Goal: Task Accomplishment & Management: Complete application form

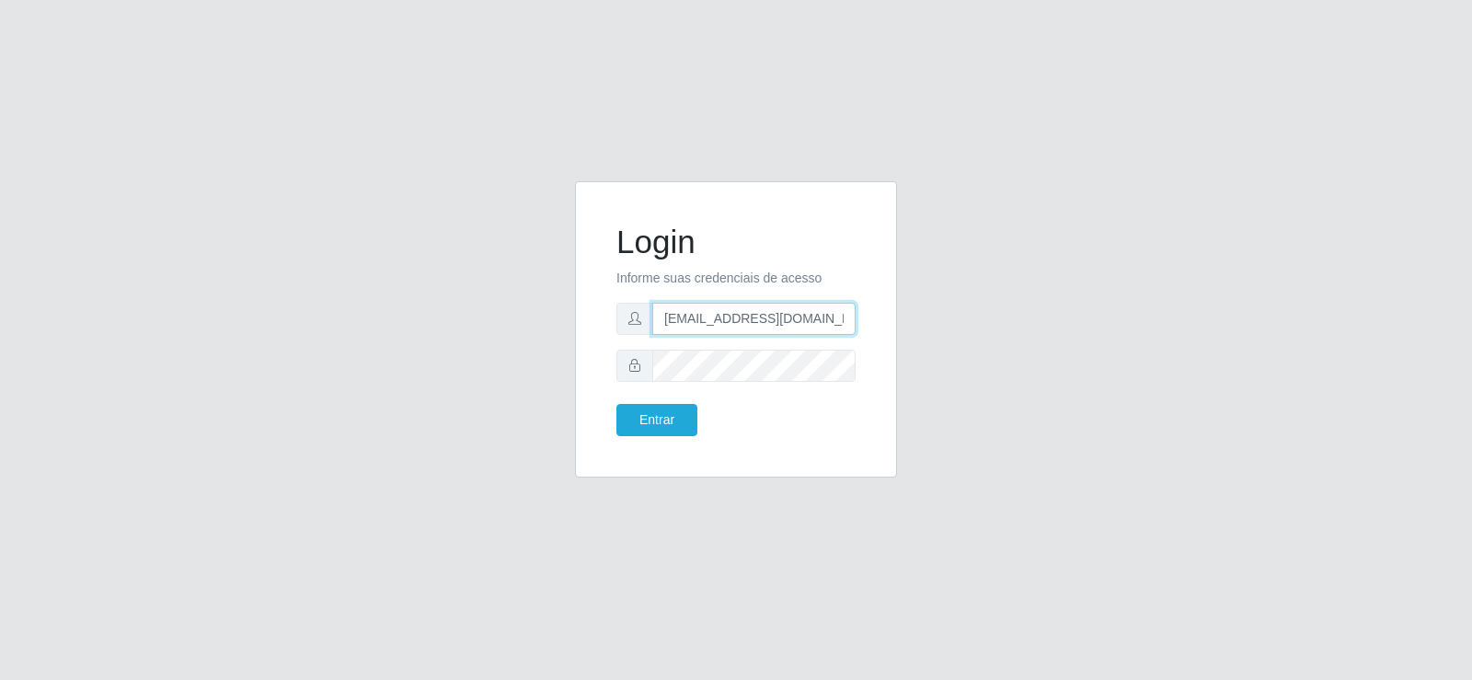
click at [753, 316] on input "[EMAIL_ADDRESS][DOMAIN_NAME]" at bounding box center [753, 319] width 203 height 32
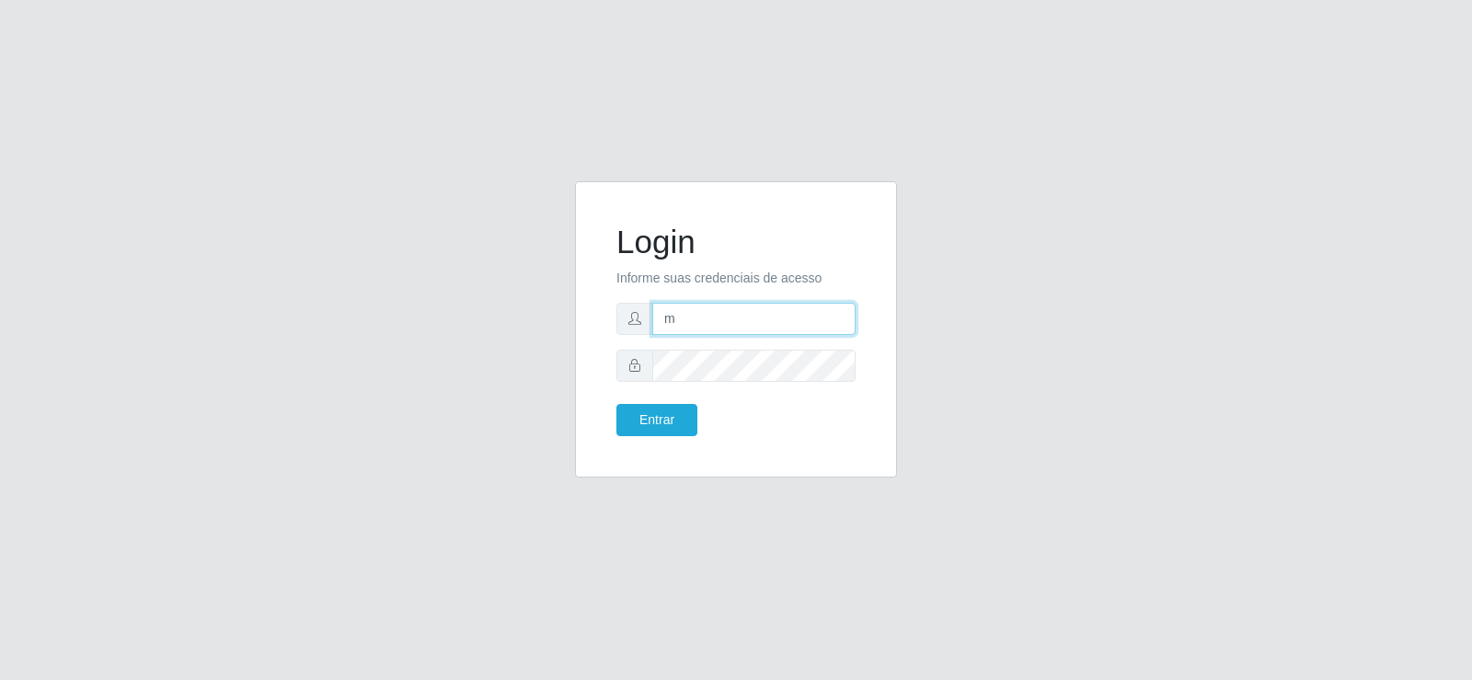
type input "[EMAIL_ADDRESS][DOMAIN_NAME]"
click at [650, 401] on form "Login Informe suas credenciais de acesso [EMAIL_ADDRESS][DOMAIN_NAME] Entrar" at bounding box center [735, 329] width 239 height 213
click at [653, 416] on button "Entrar" at bounding box center [656, 420] width 81 height 32
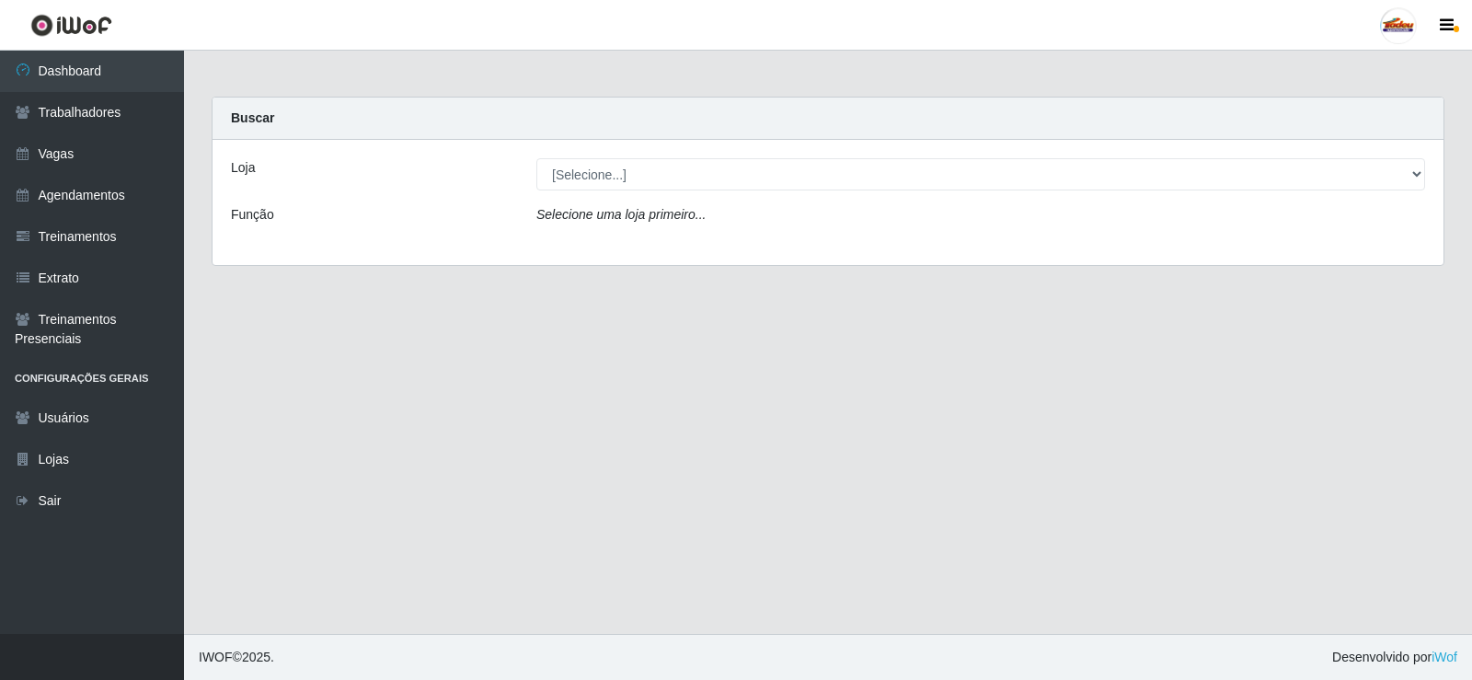
click at [596, 193] on div "Loja [Selecione...] Supermercado Tadeu - [GEOGRAPHIC_DATA] Função Selecione uma…" at bounding box center [827, 202] width 1231 height 125
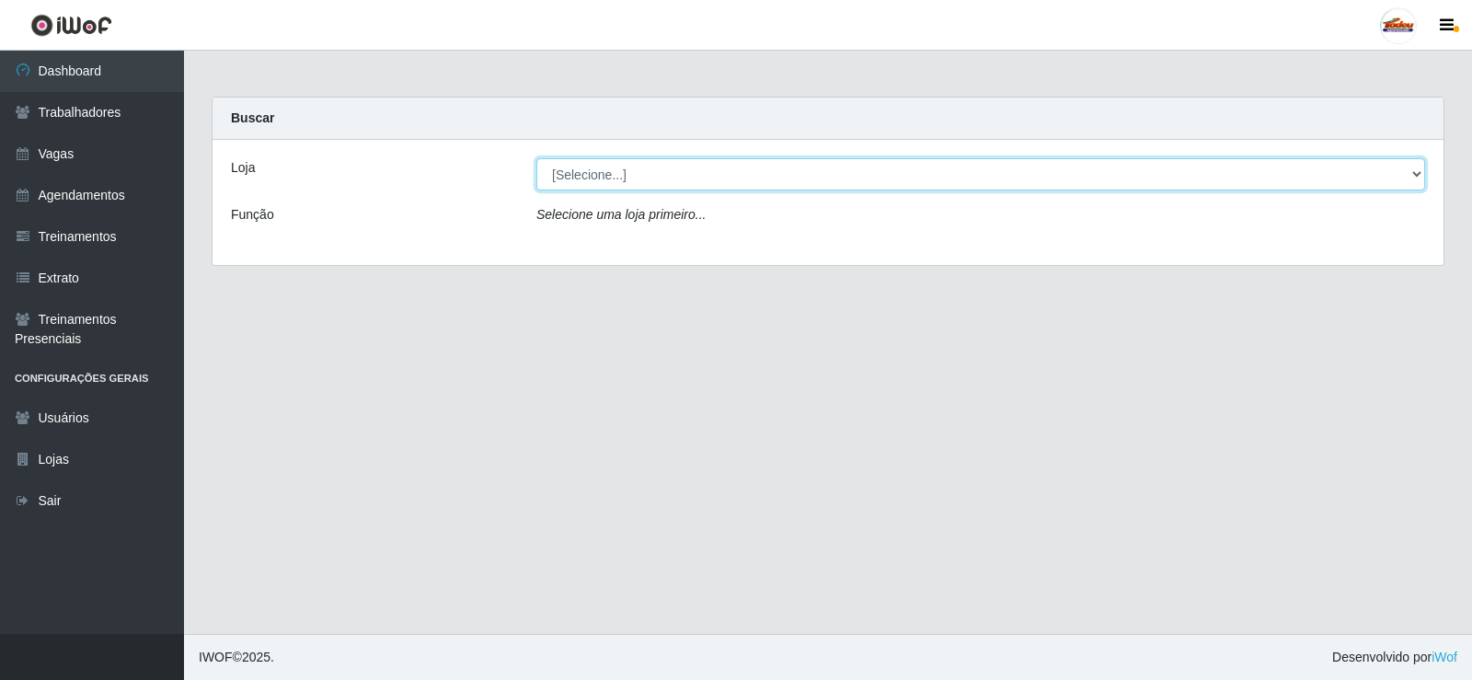
drag, startPoint x: 592, startPoint y: 178, endPoint x: 599, endPoint y: 189, distance: 12.0
click at [592, 178] on select "[Selecione...] Supermercado Tadeu - [GEOGRAPHIC_DATA]" at bounding box center [980, 174] width 889 height 32
select select "195"
click at [536, 158] on select "[Selecione...] Supermercado Tadeu - [GEOGRAPHIC_DATA]" at bounding box center [980, 174] width 889 height 32
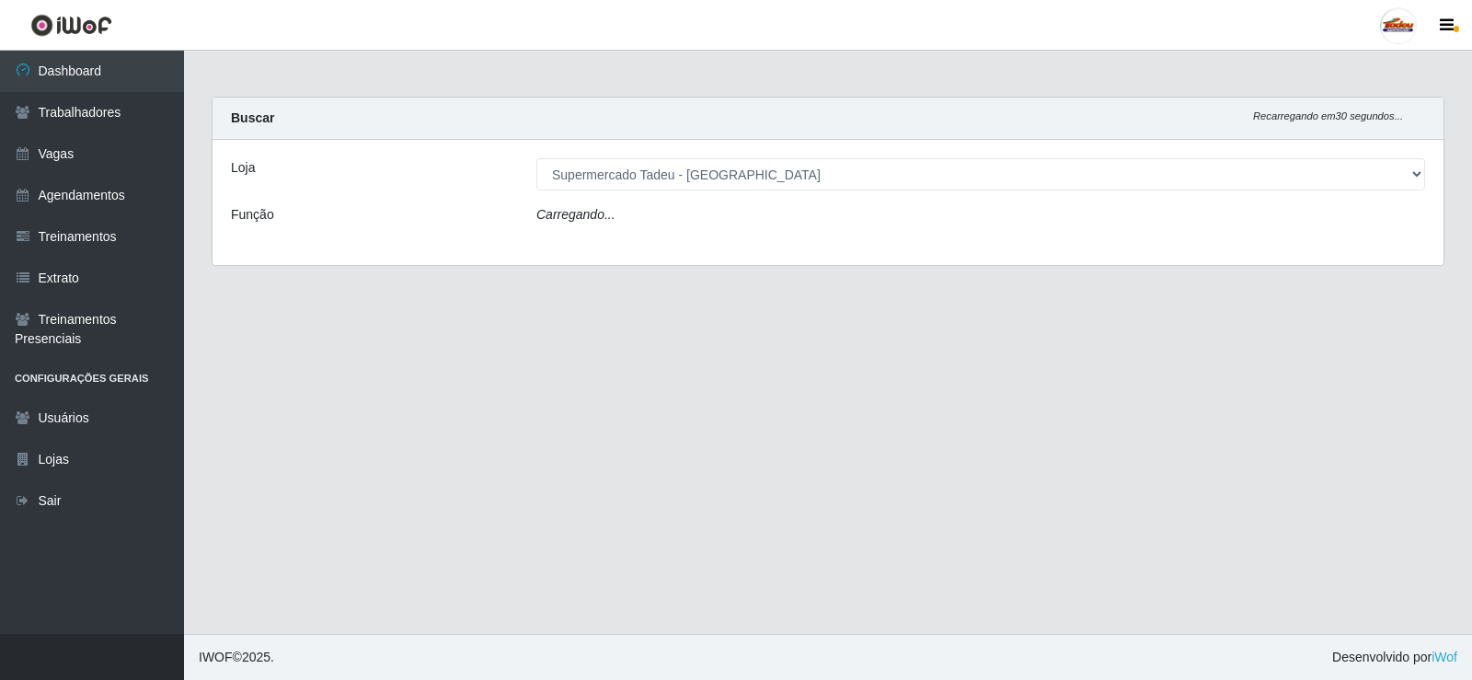
click at [605, 218] on icon "Carregando..." at bounding box center [575, 214] width 79 height 15
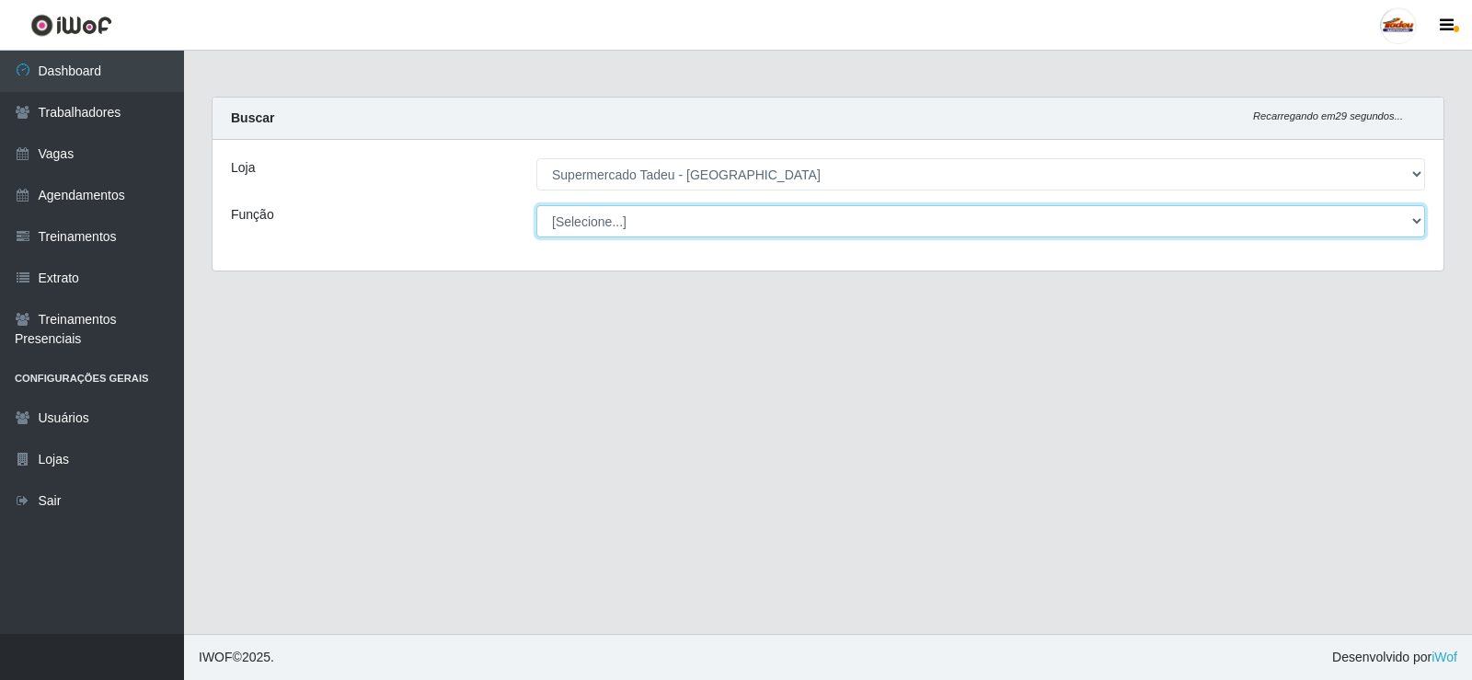
click at [593, 212] on select "[Selecione...] ASG ASG + ASG ++ Auxiliar de Estacionamento Auxiliar de Estacion…" at bounding box center [980, 221] width 889 height 32
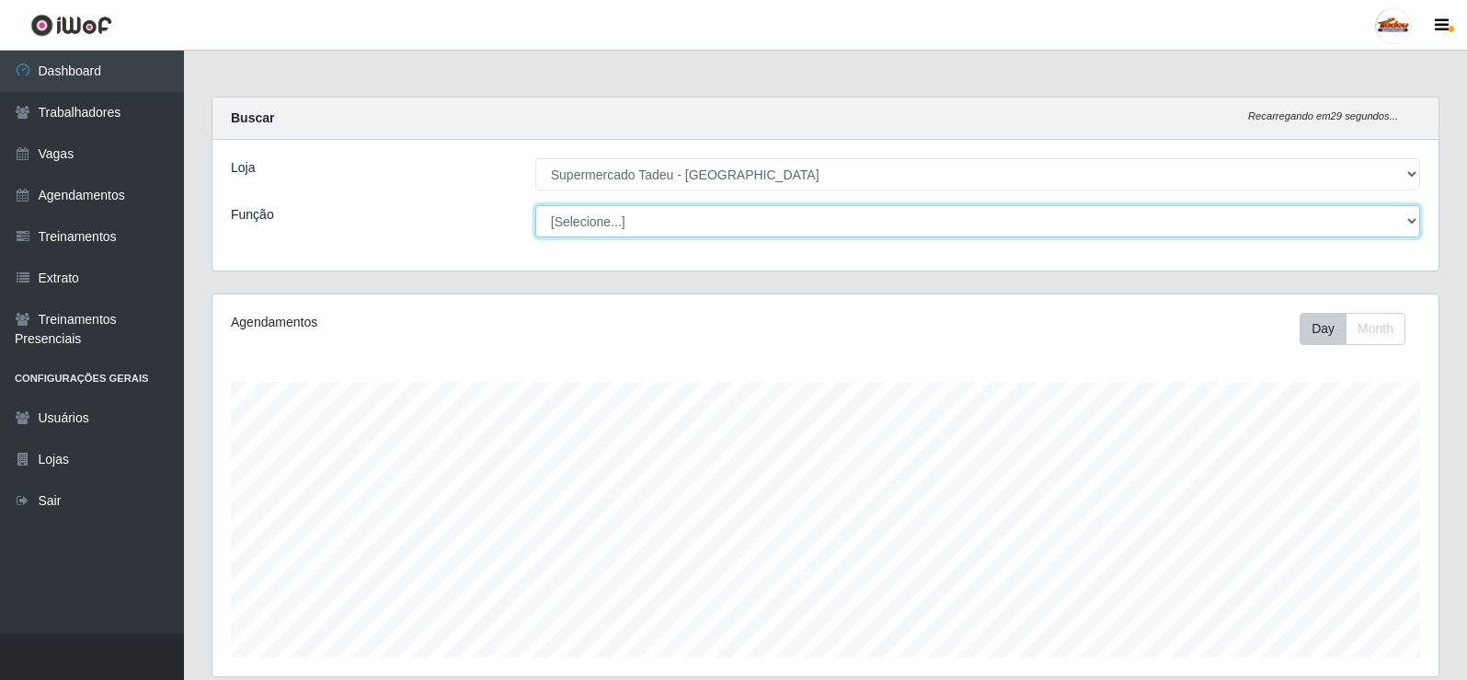
scroll to position [382, 1226]
select select "1"
click at [535, 205] on select "[Selecione...] ASG ASG + ASG ++ Auxiliar de Estacionamento Auxiliar de Estacion…" at bounding box center [977, 221] width 885 height 32
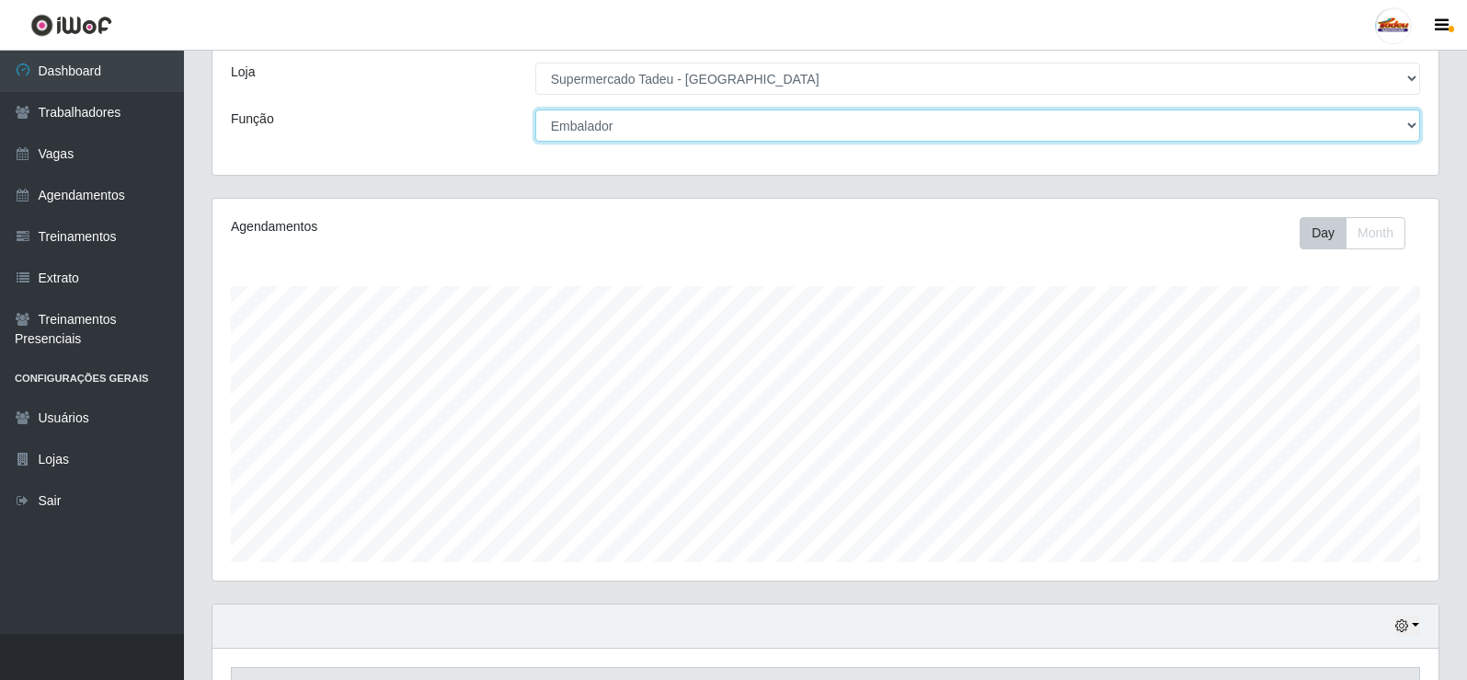
scroll to position [0, 0]
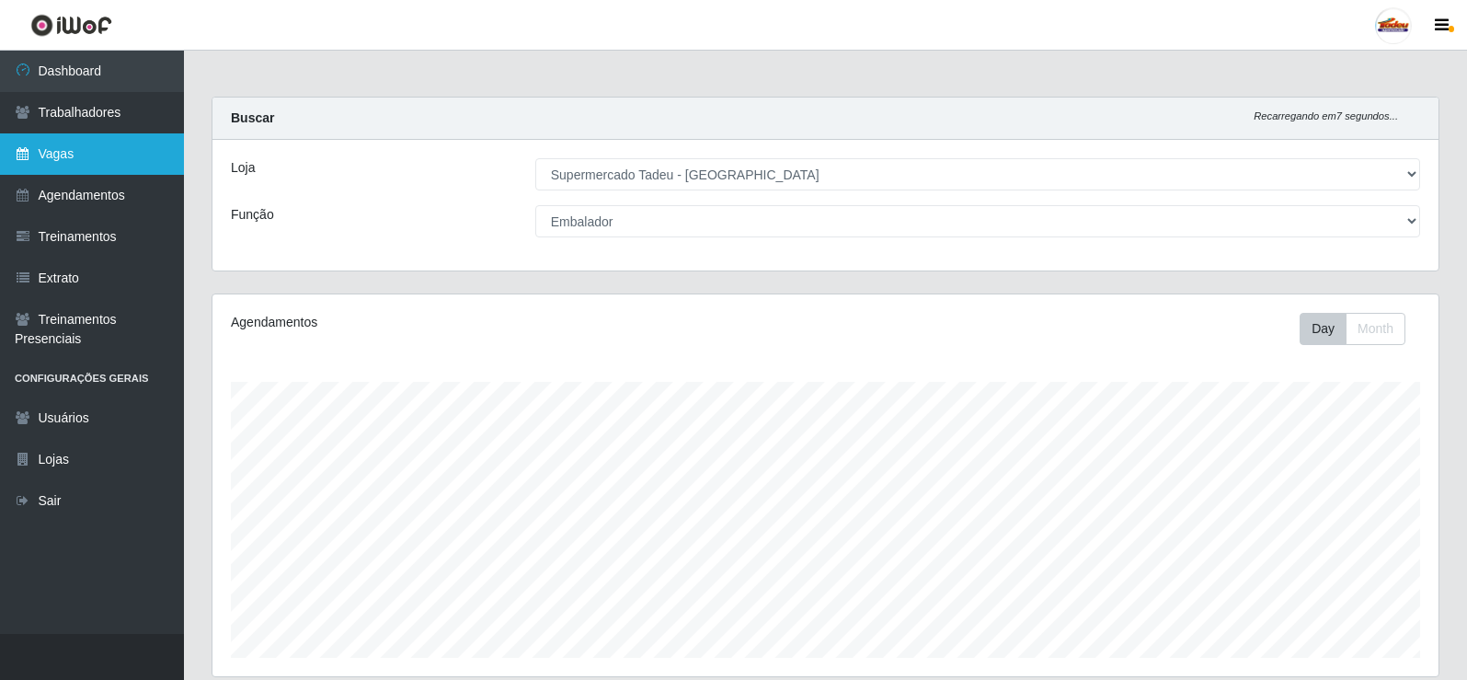
click at [53, 167] on link "Vagas" at bounding box center [92, 153] width 184 height 41
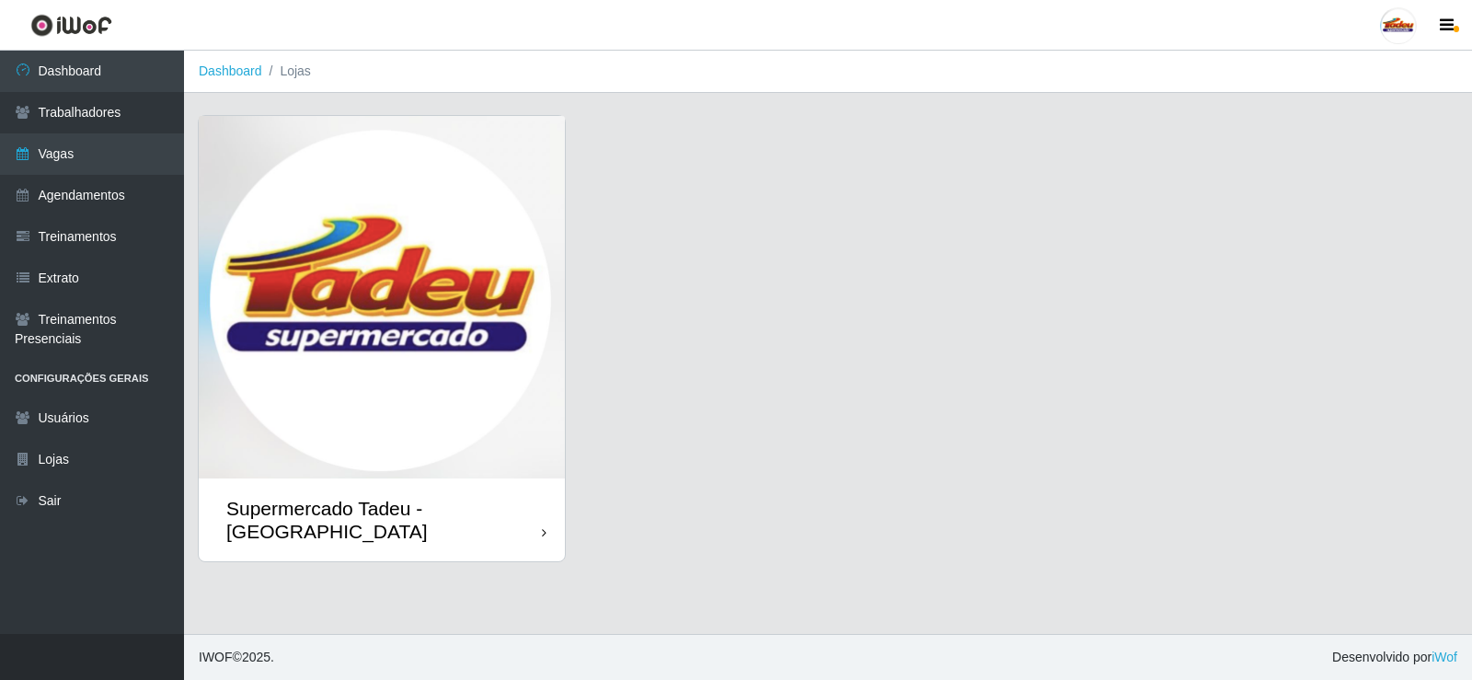
click at [379, 202] on img at bounding box center [382, 297] width 366 height 362
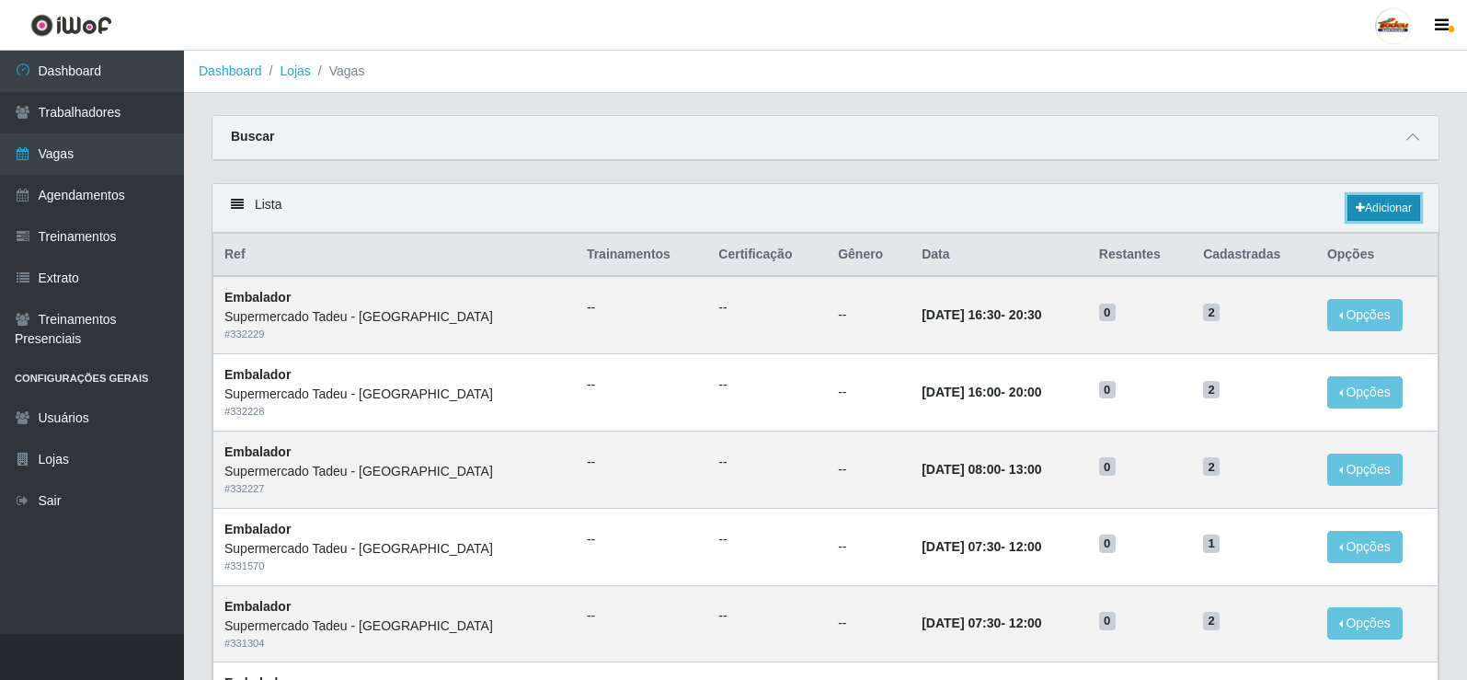
click at [1373, 215] on link "Adicionar" at bounding box center [1384, 208] width 73 height 26
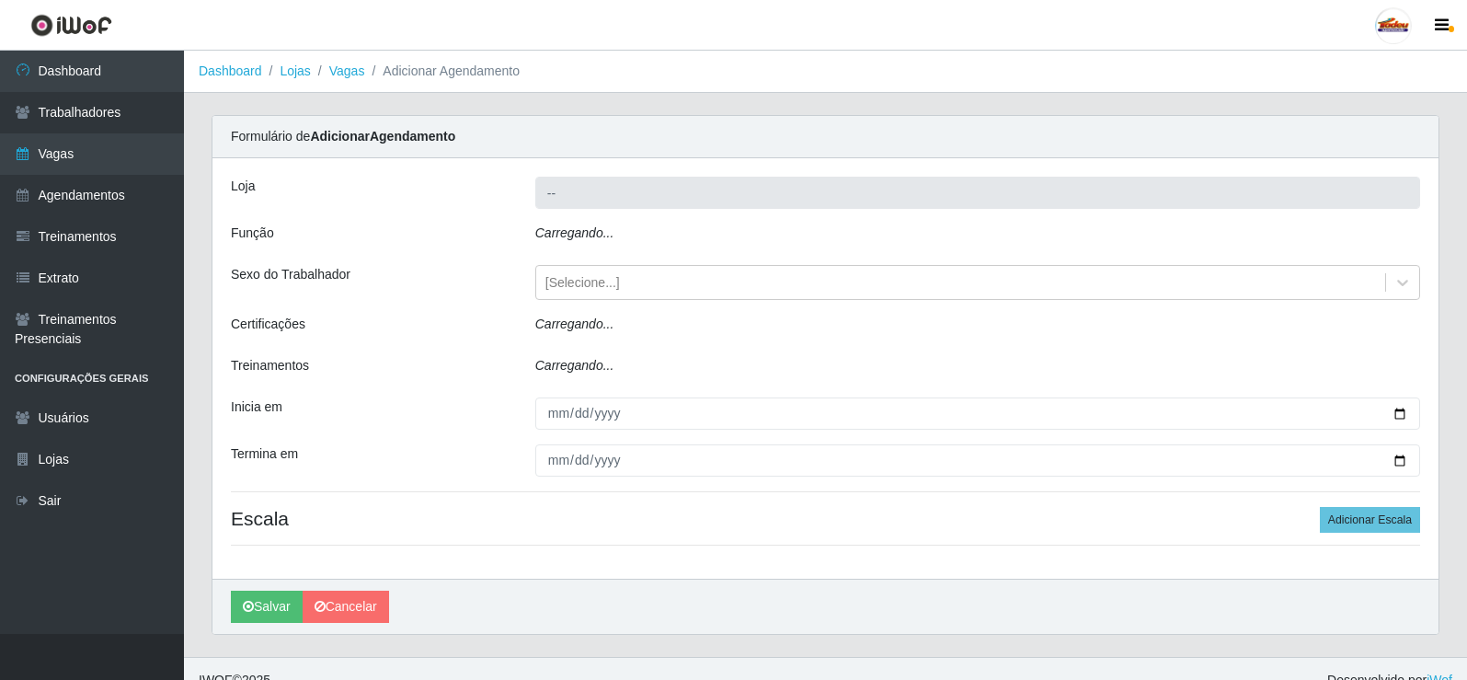
type input "Supermercado Tadeu - [GEOGRAPHIC_DATA]"
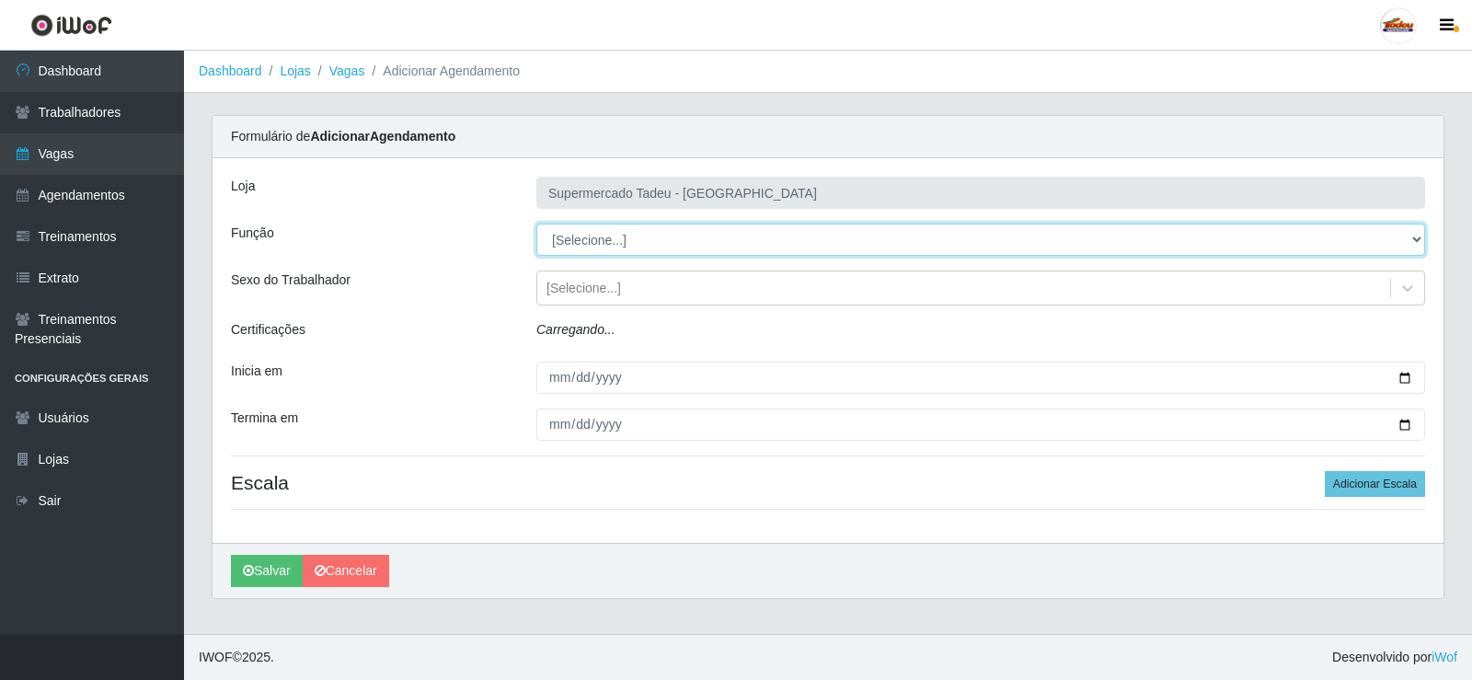
click at [608, 235] on select "[Selecione...] ASG ASG + ASG ++ Auxiliar de Estacionamento Auxiliar de Estacion…" at bounding box center [980, 240] width 889 height 32
select select "1"
click at [536, 224] on select "[Selecione...] ASG ASG + ASG ++ Auxiliar de Estacionamento Auxiliar de Estacion…" at bounding box center [980, 240] width 889 height 32
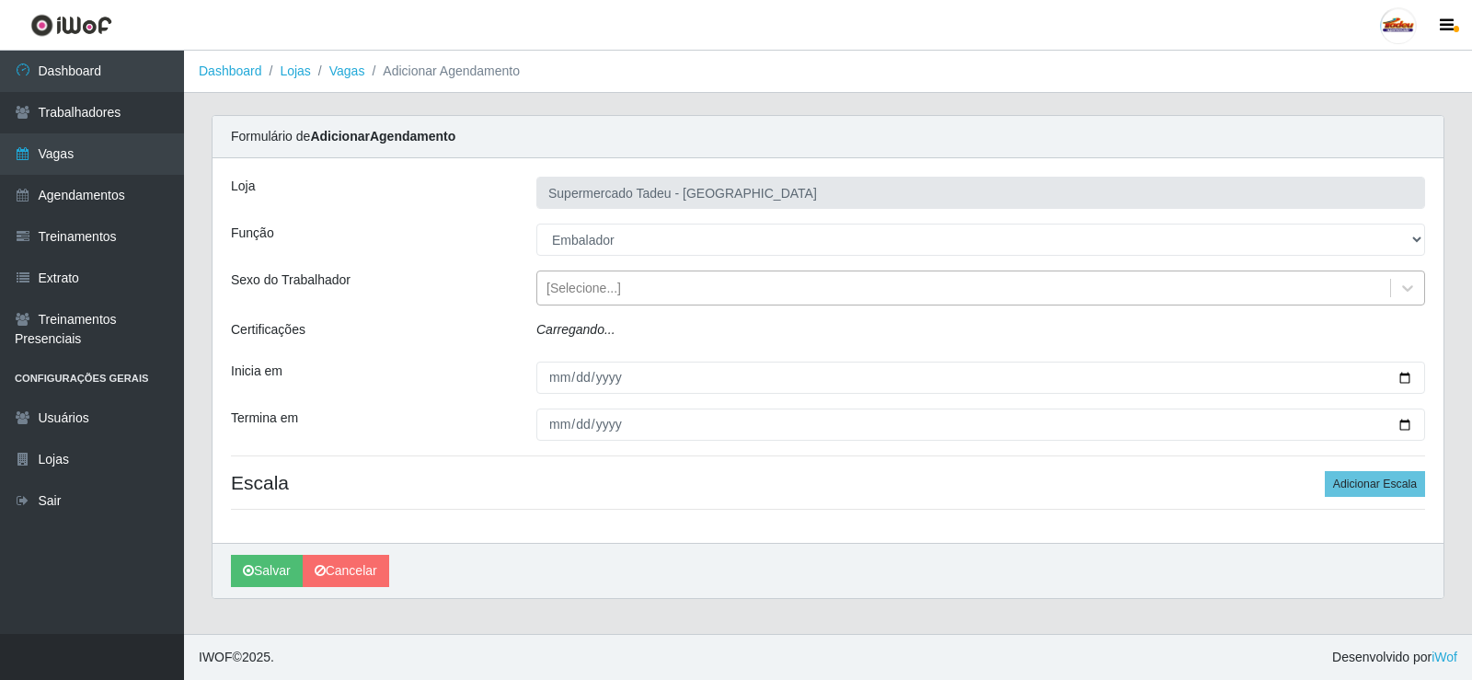
click at [597, 293] on div "[Selecione...]" at bounding box center [583, 288] width 75 height 19
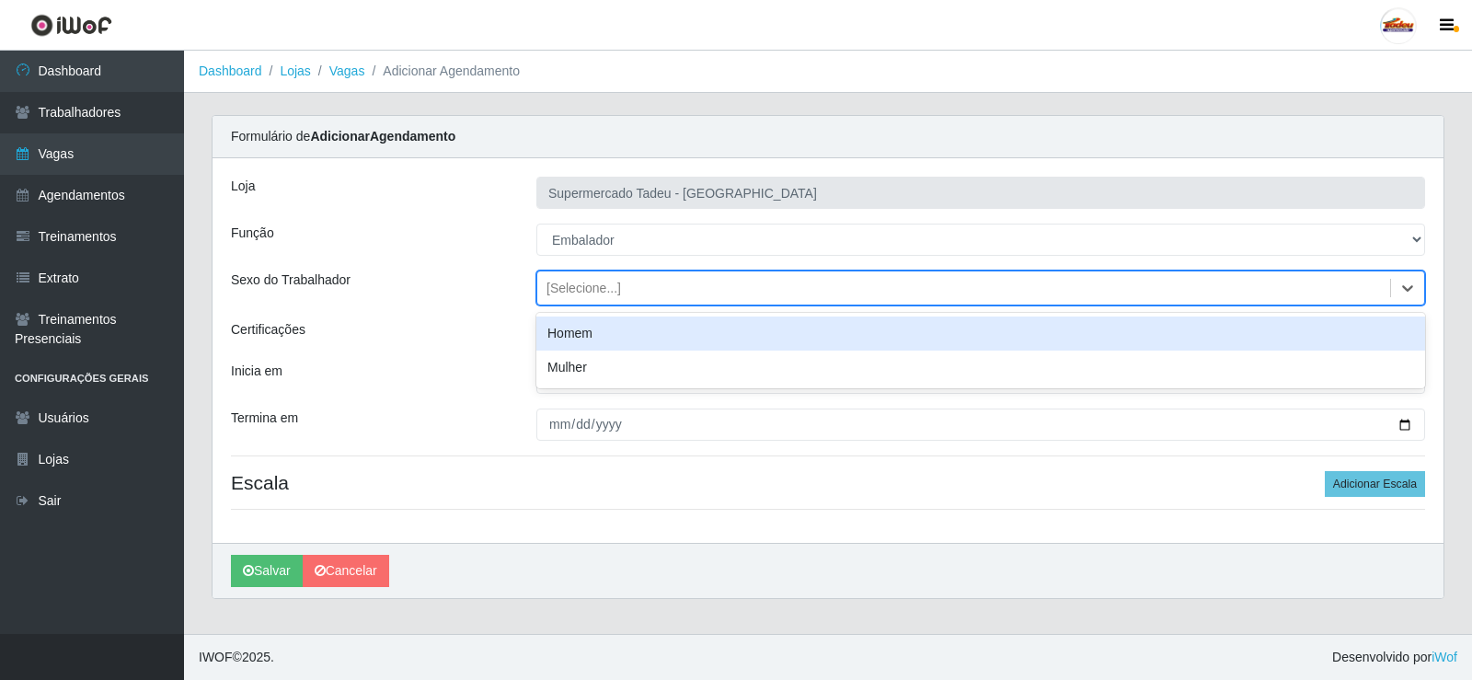
click at [595, 291] on div "[Selecione...]" at bounding box center [583, 288] width 75 height 19
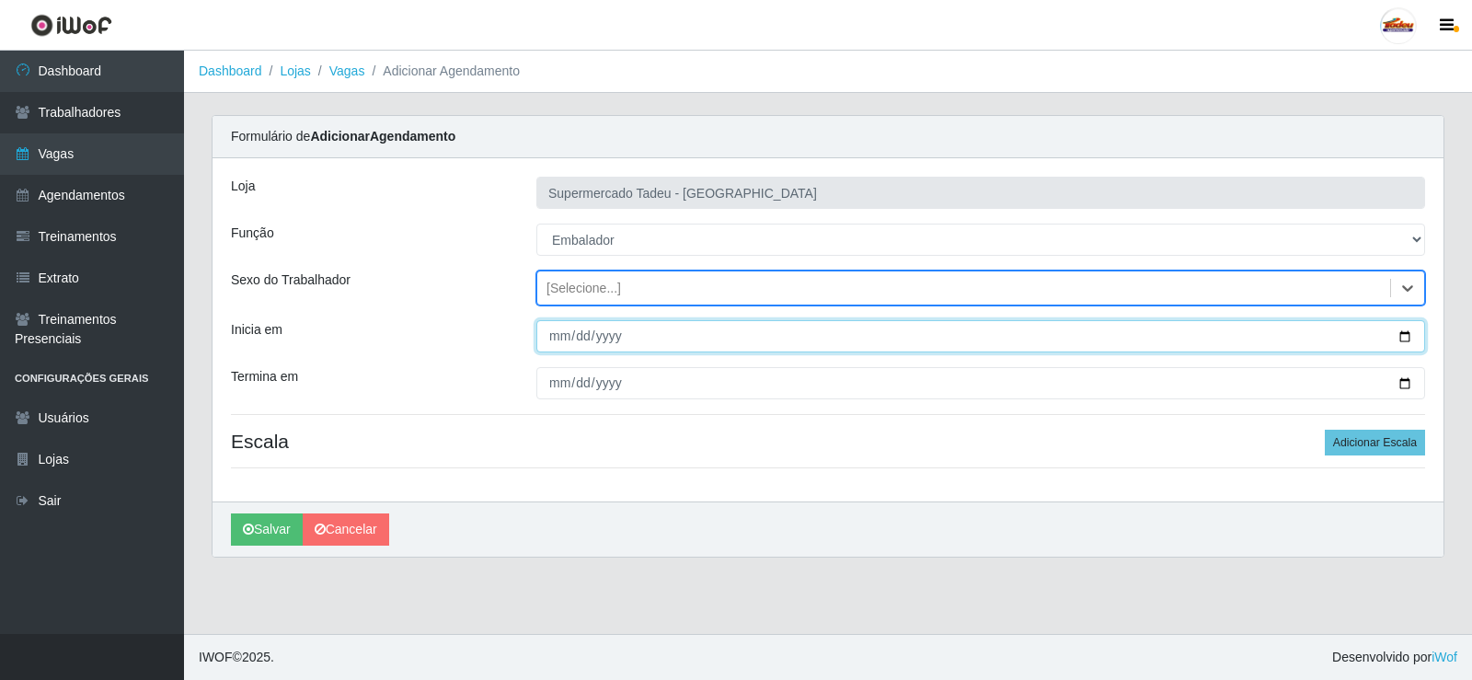
click at [573, 335] on input "Inicia em" at bounding box center [980, 336] width 889 height 32
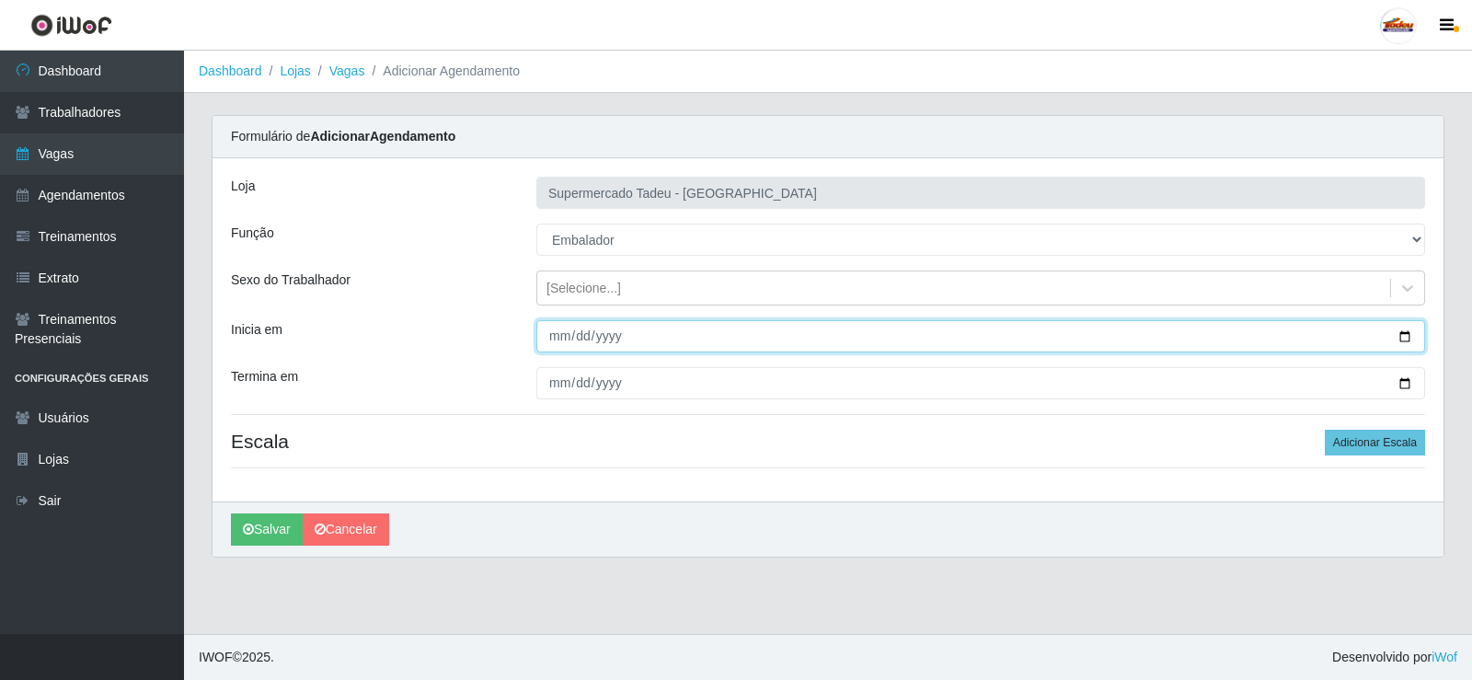
click at [548, 339] on input "Inicia em" at bounding box center [980, 336] width 889 height 32
type input "[DATE]"
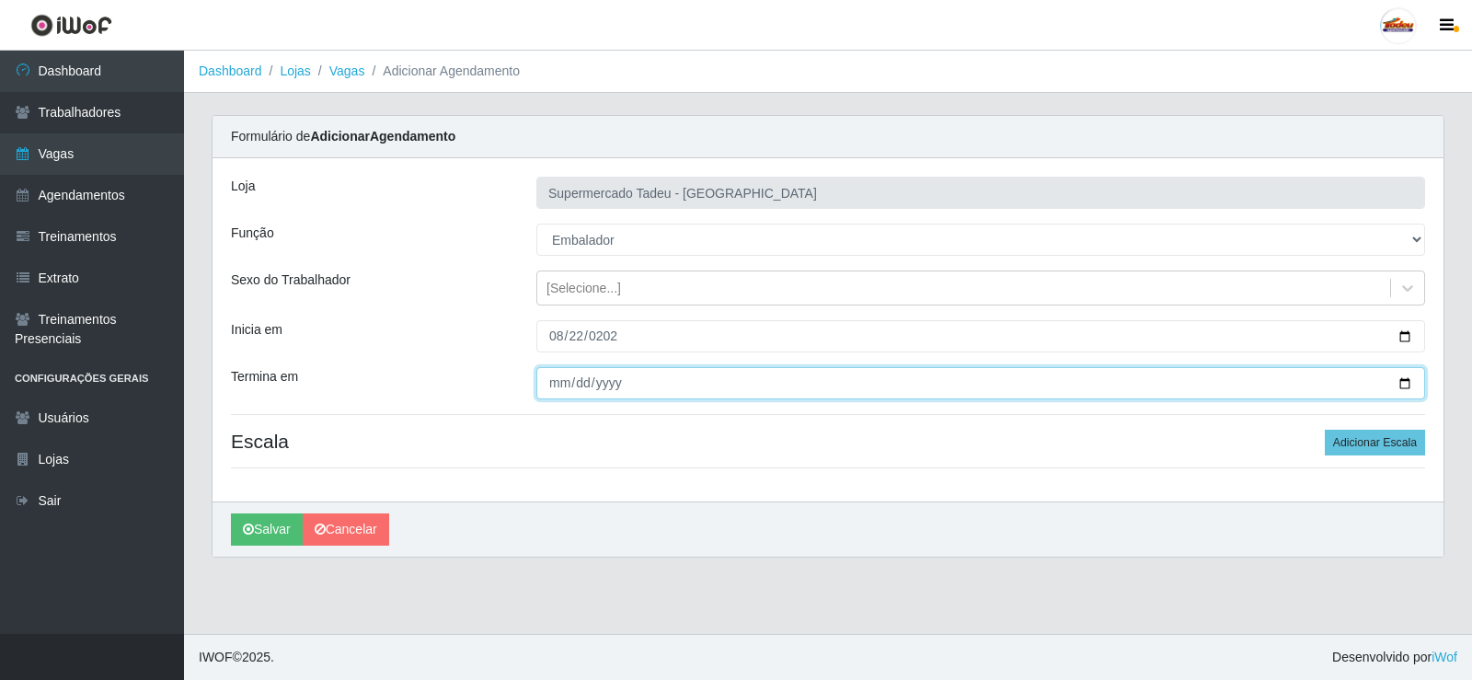
click at [545, 391] on input "Termina em" at bounding box center [980, 383] width 889 height 32
type input "[DATE]"
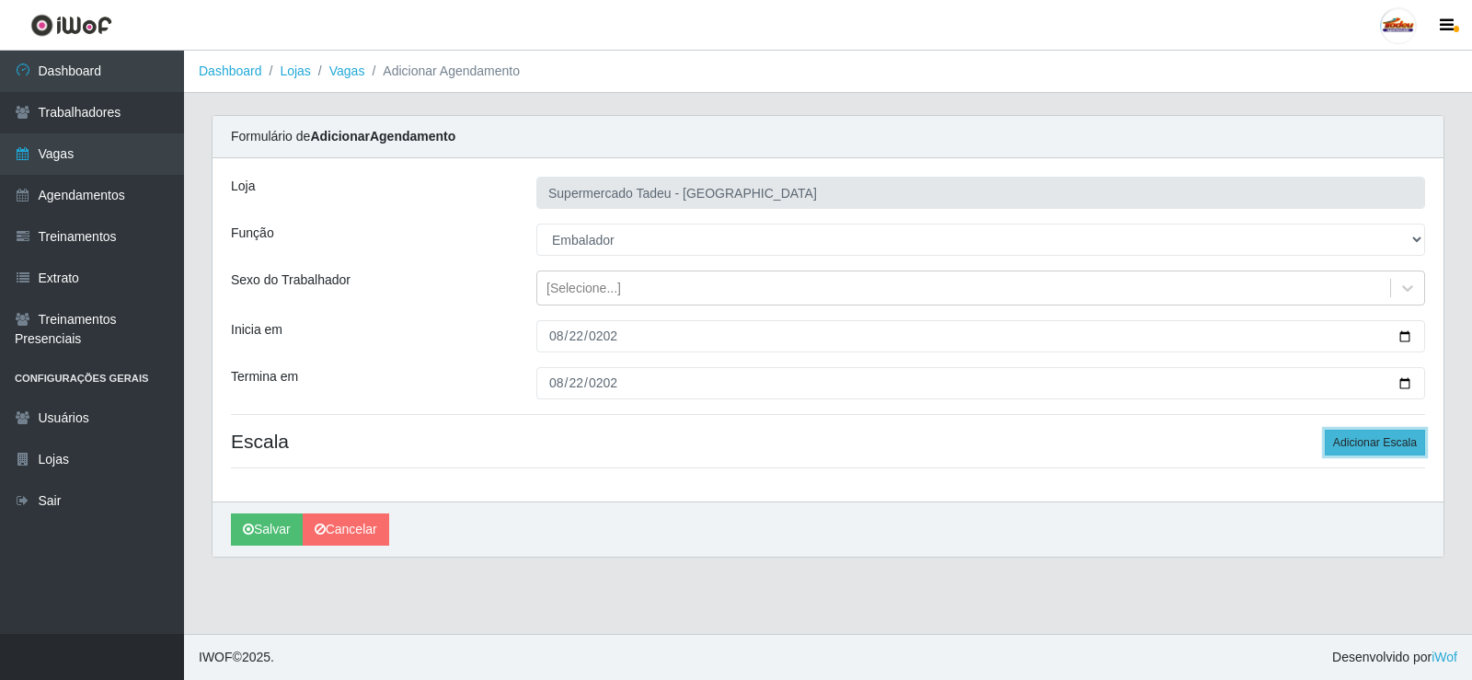
click at [1361, 436] on button "Adicionar Escala" at bounding box center [1375, 443] width 100 height 26
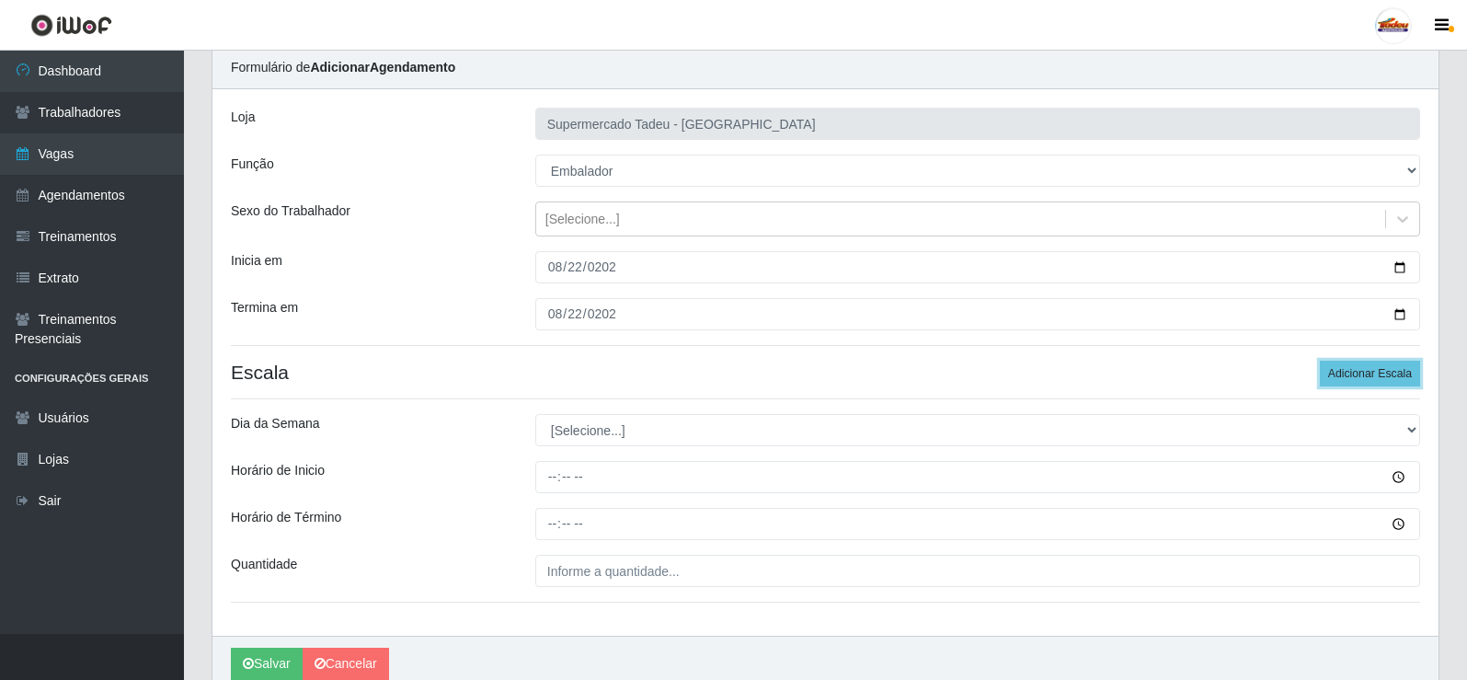
scroll to position [149, 0]
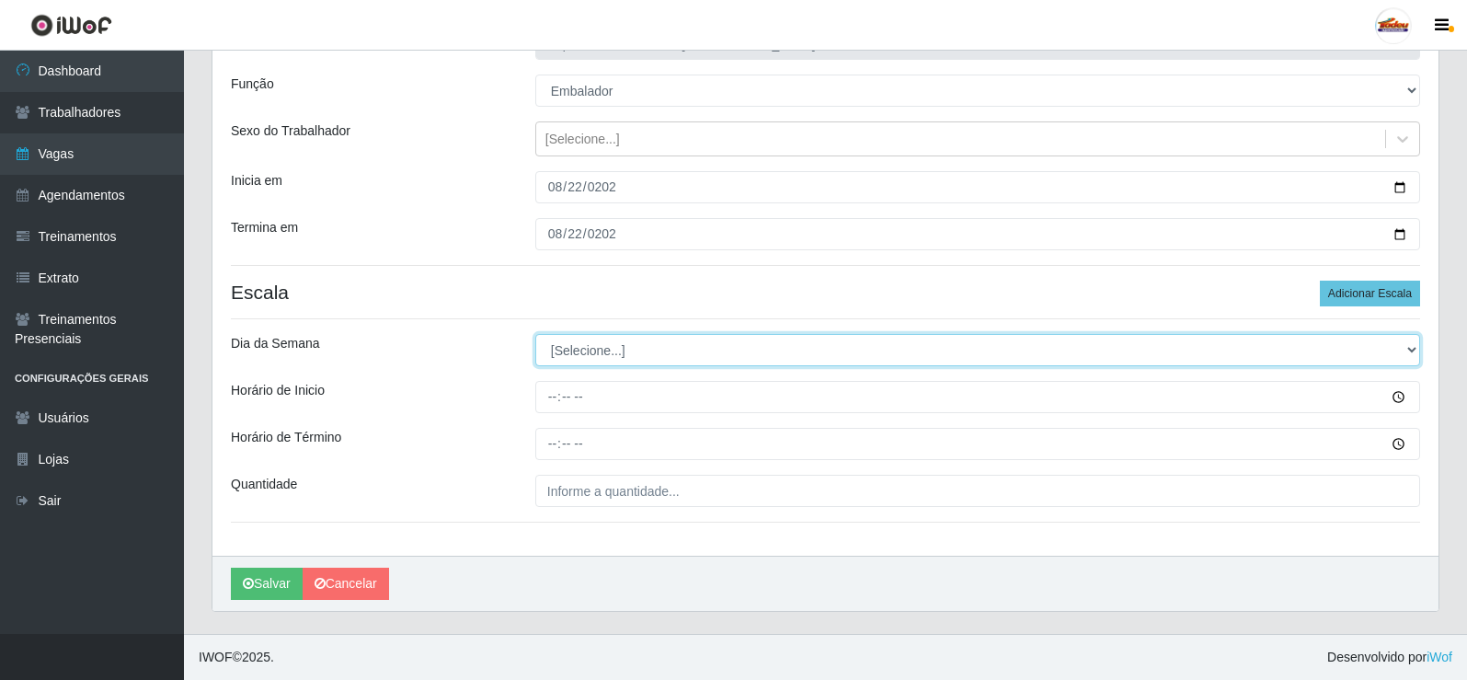
click at [558, 346] on select "[Selecione...] Segunda Terça Quarta Quinta Sexta Sábado Domingo" at bounding box center [977, 350] width 885 height 32
select select "5"
click at [535, 334] on select "[Selecione...] Segunda Terça Quarta Quinta Sexta Sábado Domingo" at bounding box center [977, 350] width 885 height 32
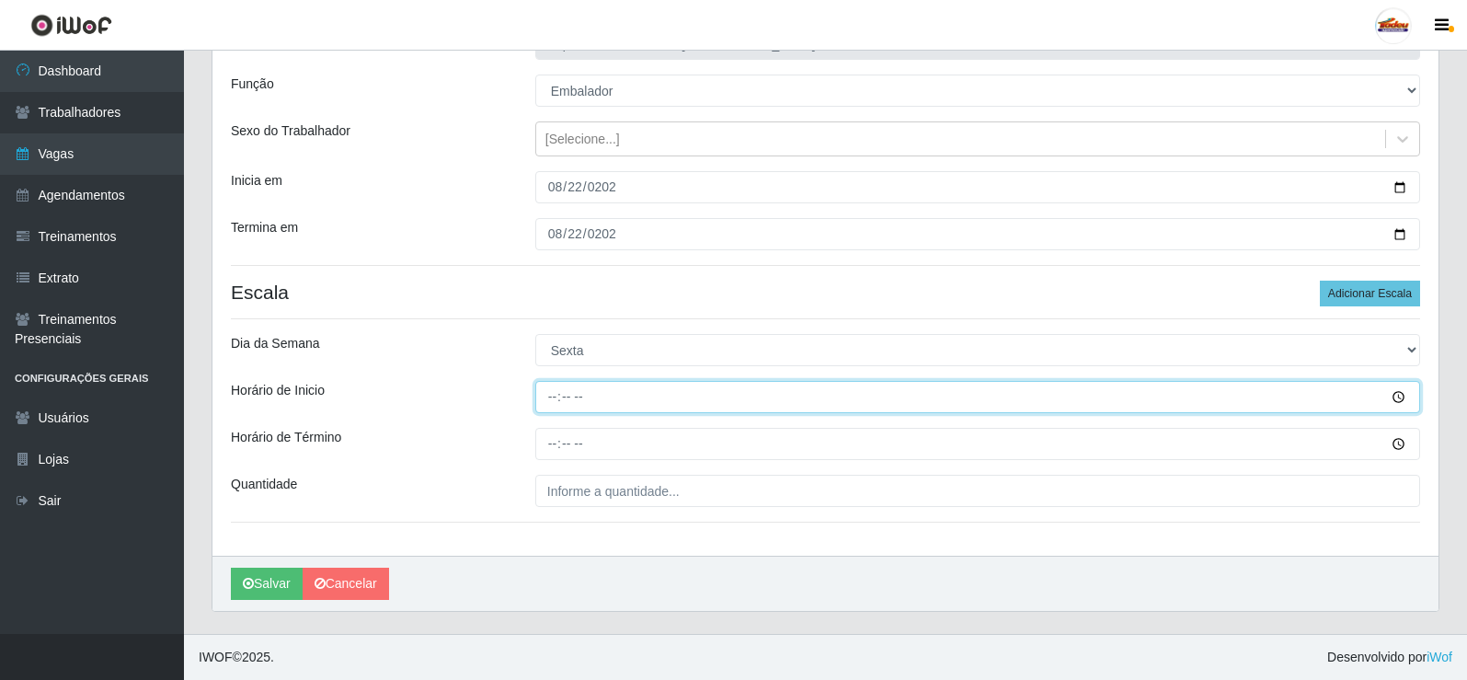
click at [573, 407] on input "Horário de Inicio" at bounding box center [977, 397] width 885 height 32
type input "17:00"
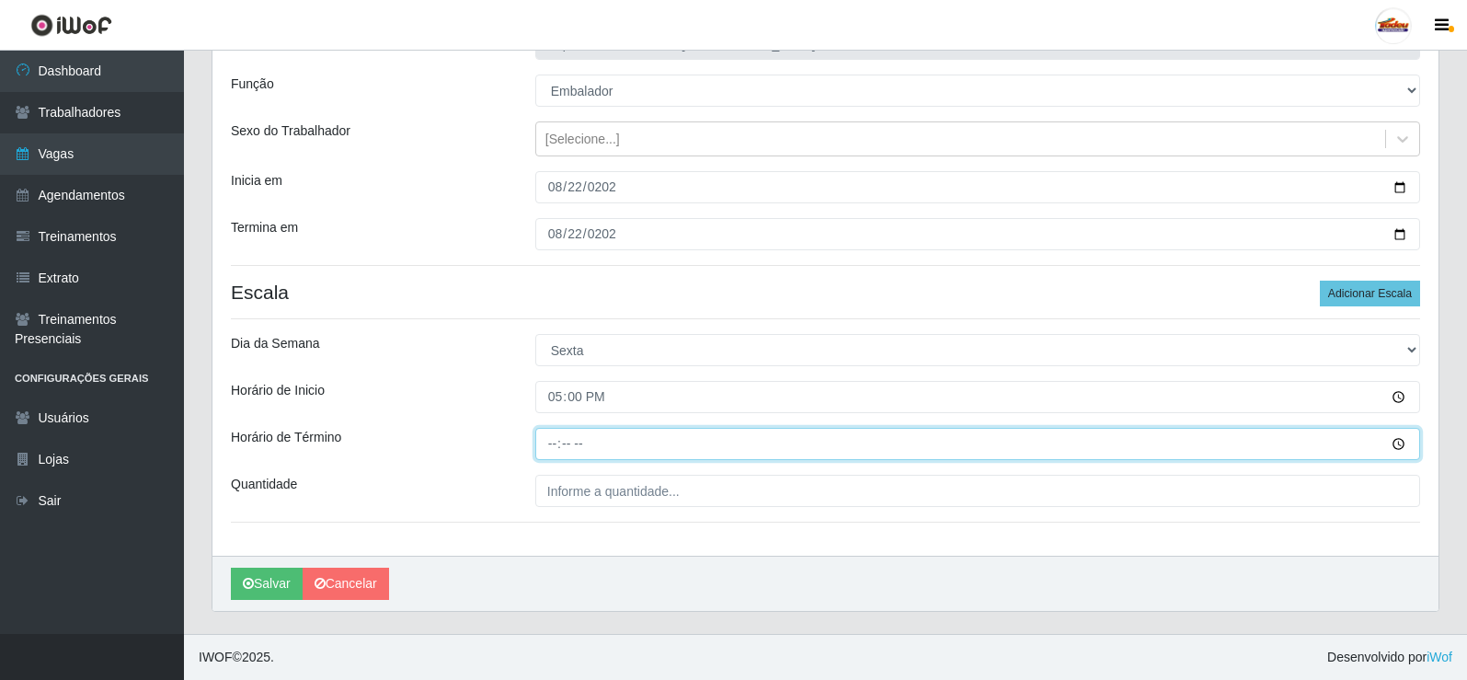
click at [553, 454] on input "Horário de Término" at bounding box center [977, 444] width 885 height 32
type input "20:00"
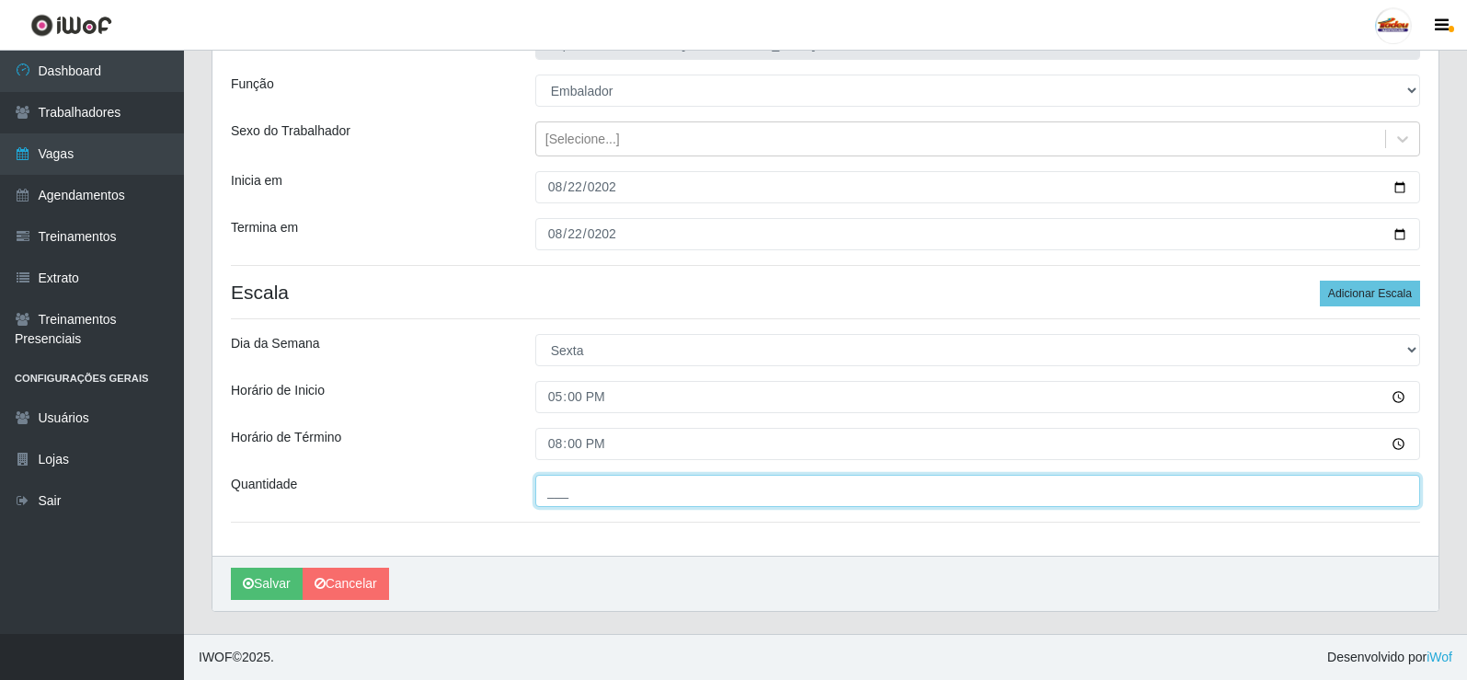
click at [607, 482] on input "___" at bounding box center [977, 491] width 885 height 32
type input "1__"
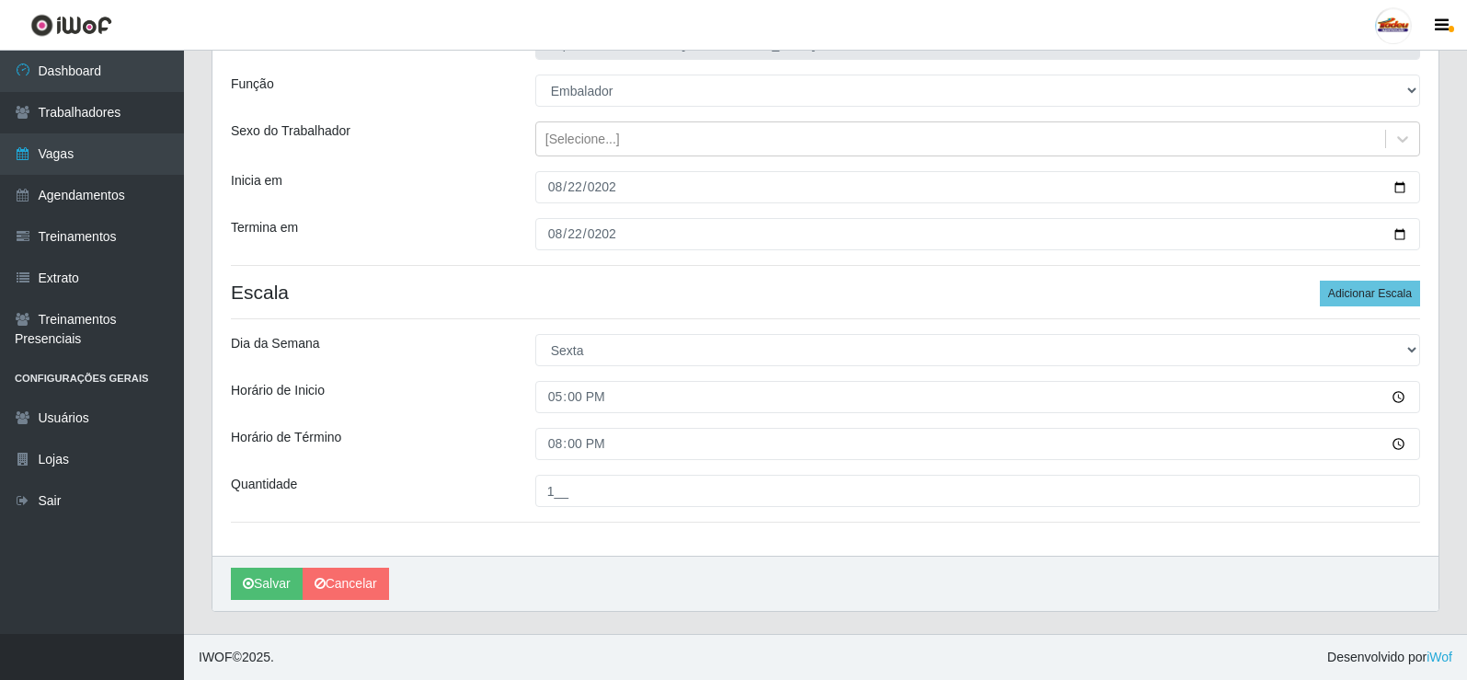
click at [440, 458] on div "Horário de Término" at bounding box center [369, 444] width 304 height 32
click at [257, 587] on button "Salvar" at bounding box center [267, 584] width 72 height 32
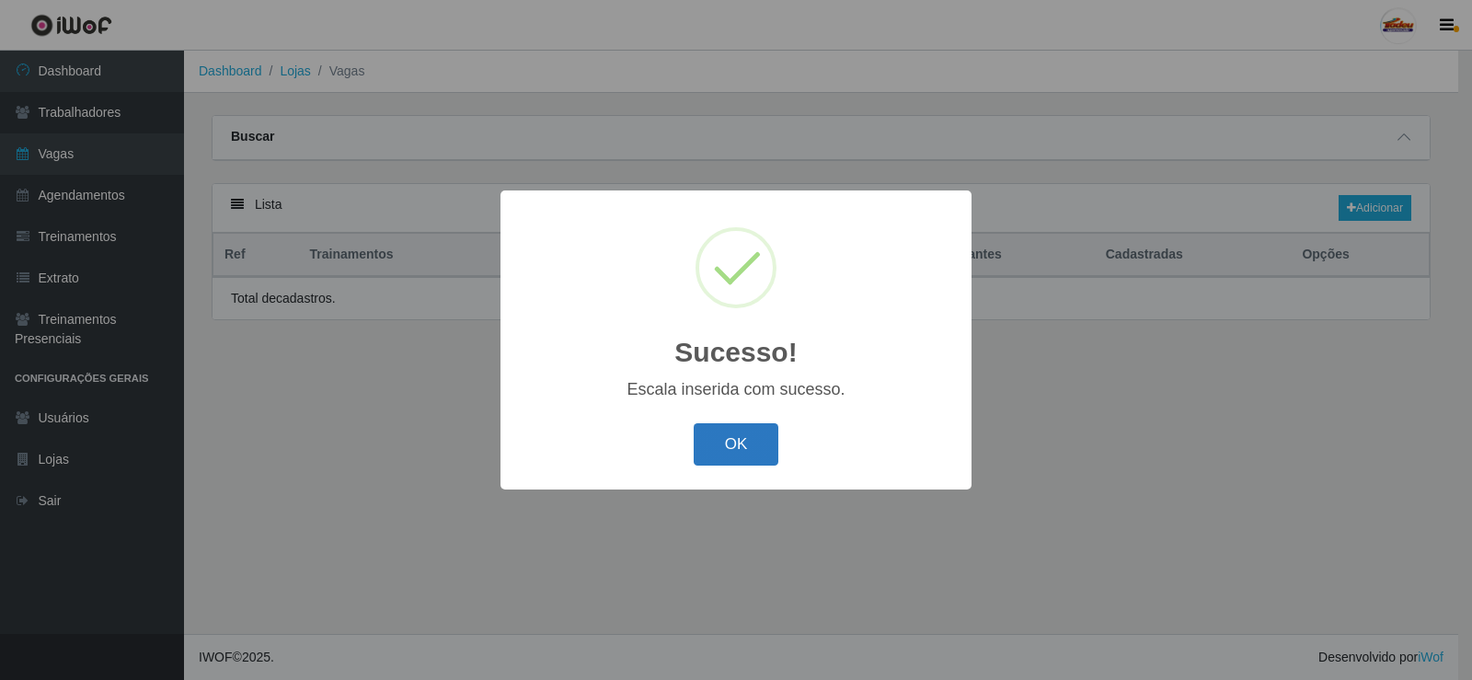
click at [696, 444] on button "OK" at bounding box center [737, 444] width 86 height 43
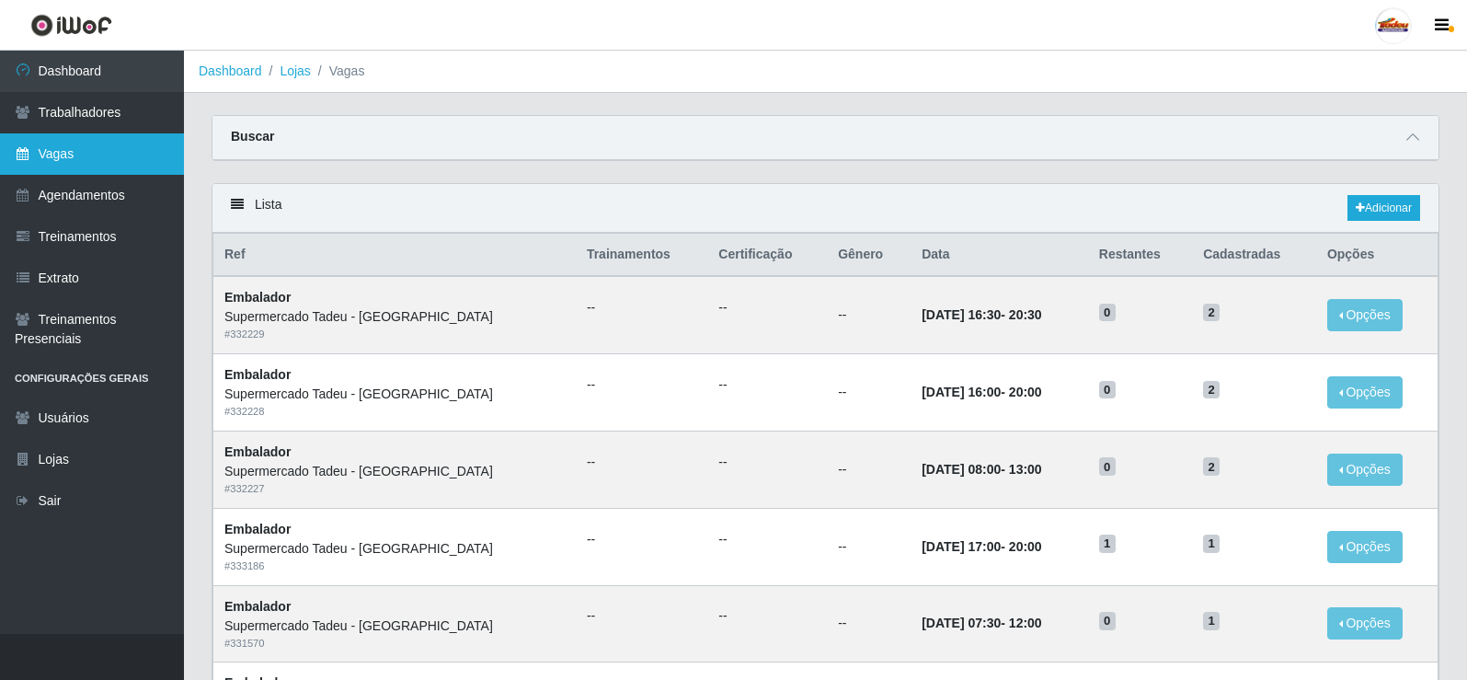
click at [74, 146] on link "Vagas" at bounding box center [92, 153] width 184 height 41
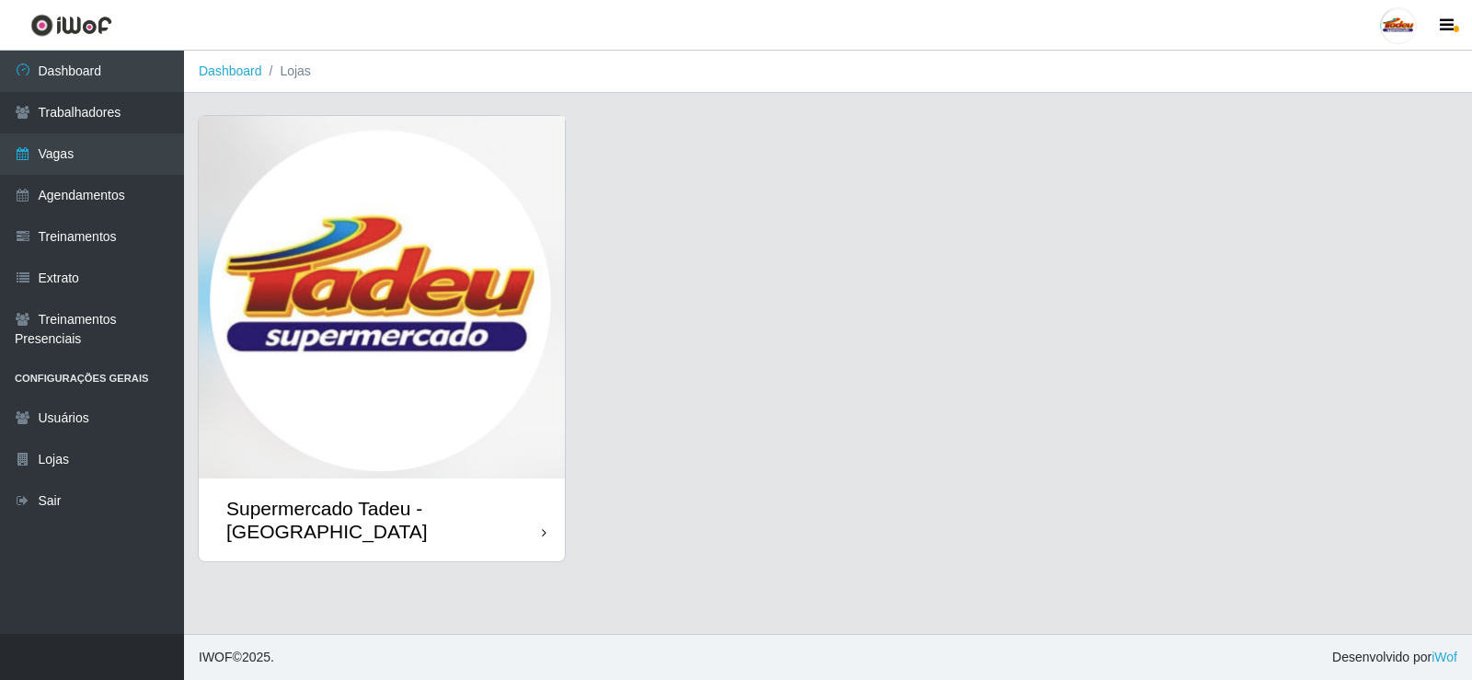
click at [429, 248] on img at bounding box center [382, 297] width 366 height 362
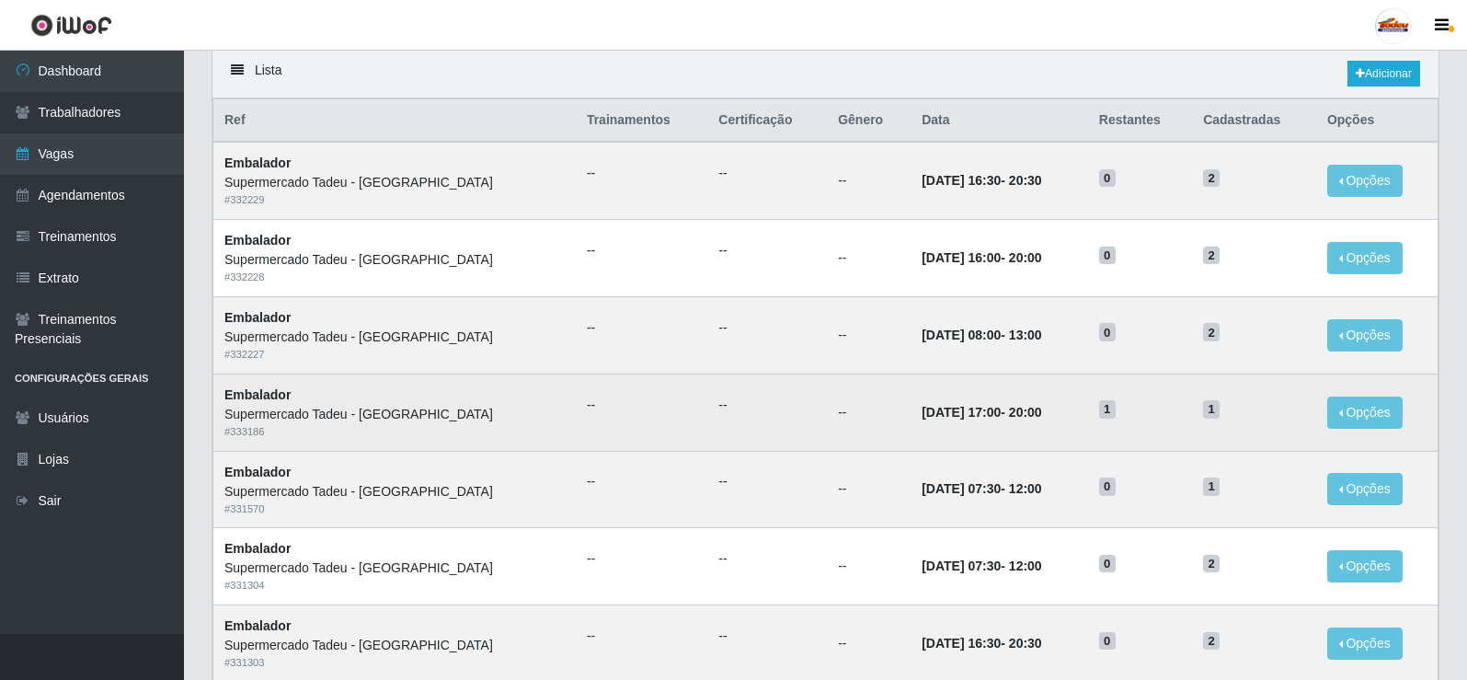
scroll to position [92, 0]
